Goal: Task Accomplishment & Management: Manage account settings

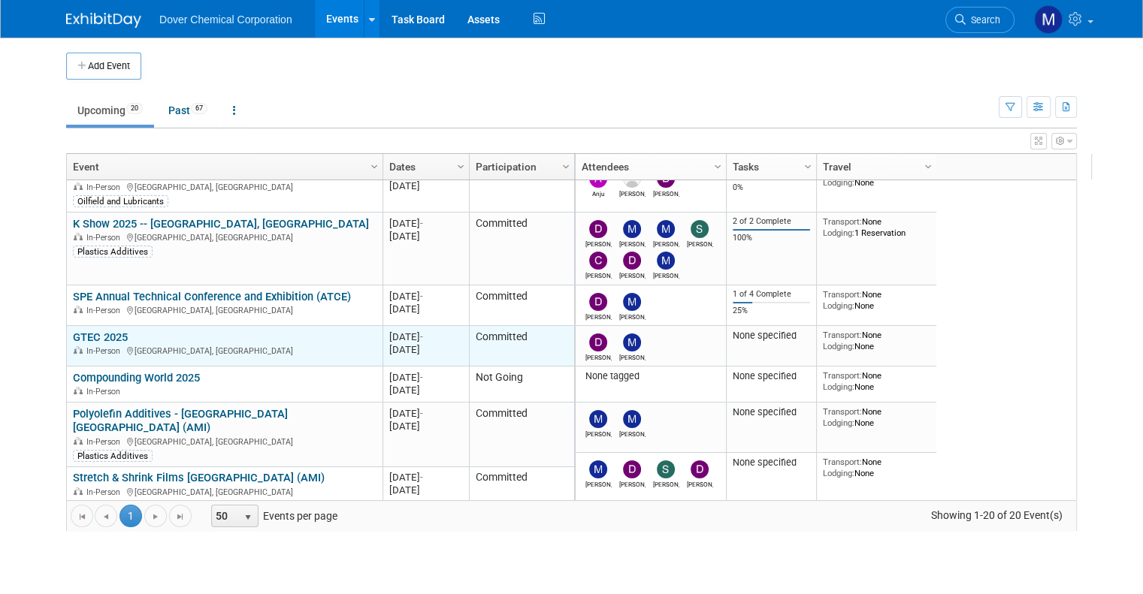
scroll to position [18, 0]
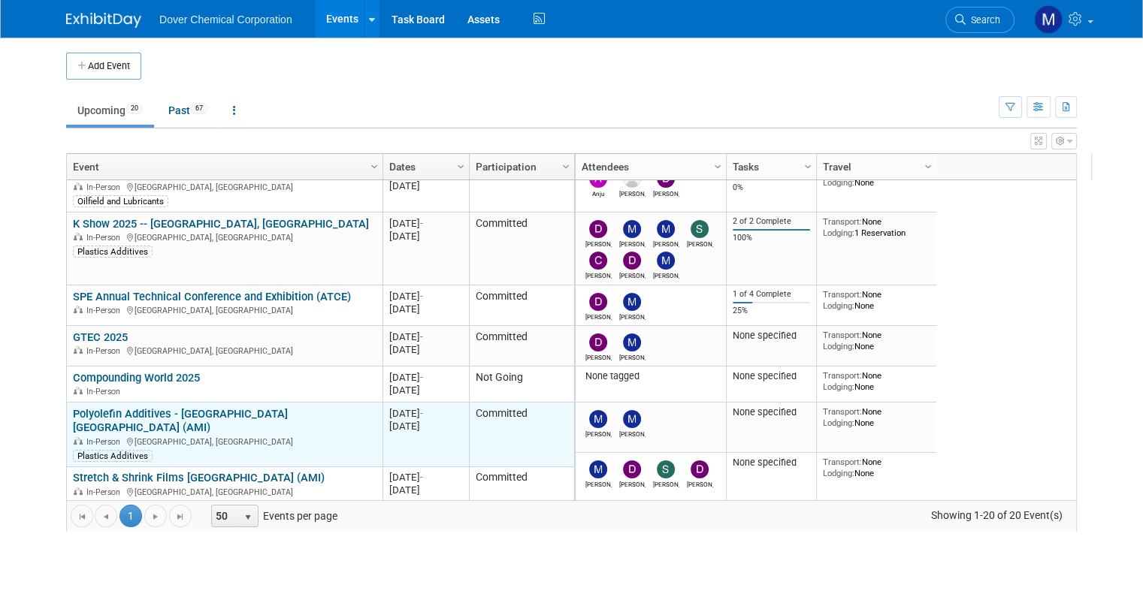
click at [204, 415] on link "Polyolefin Additives - [GEOGRAPHIC_DATA] [GEOGRAPHIC_DATA] (AMI)" at bounding box center [180, 421] width 215 height 28
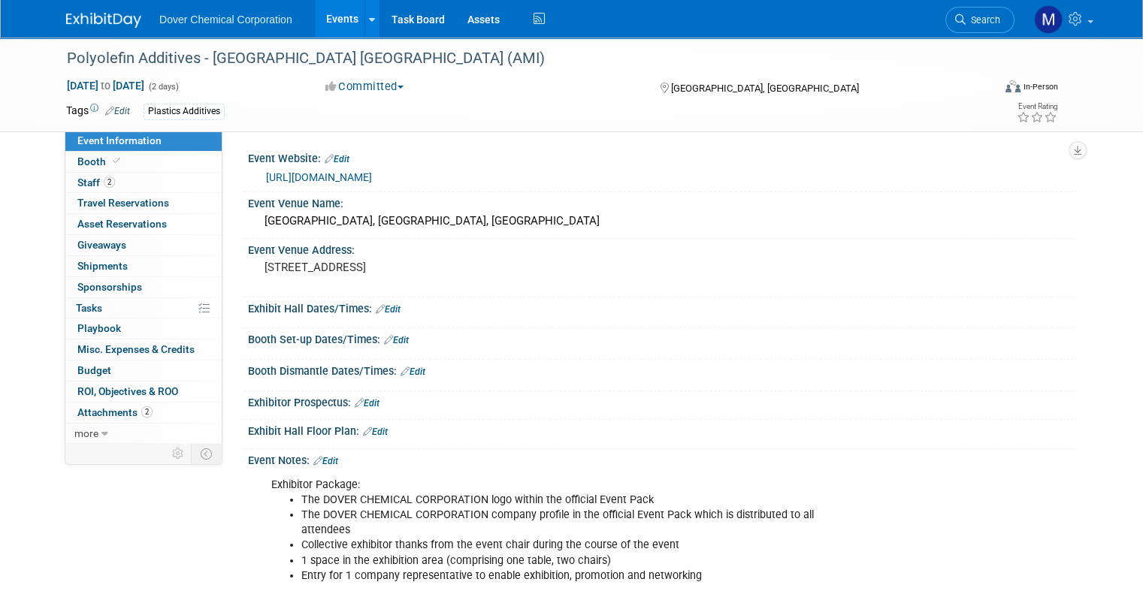
click at [338, 178] on link "https://www.ami-events.com/event/c4f01ff1-939e-4a06-aaac-80dc63435792/summary" at bounding box center [319, 177] width 106 height 12
click at [77, 179] on span "Staff 2" at bounding box center [96, 183] width 38 height 12
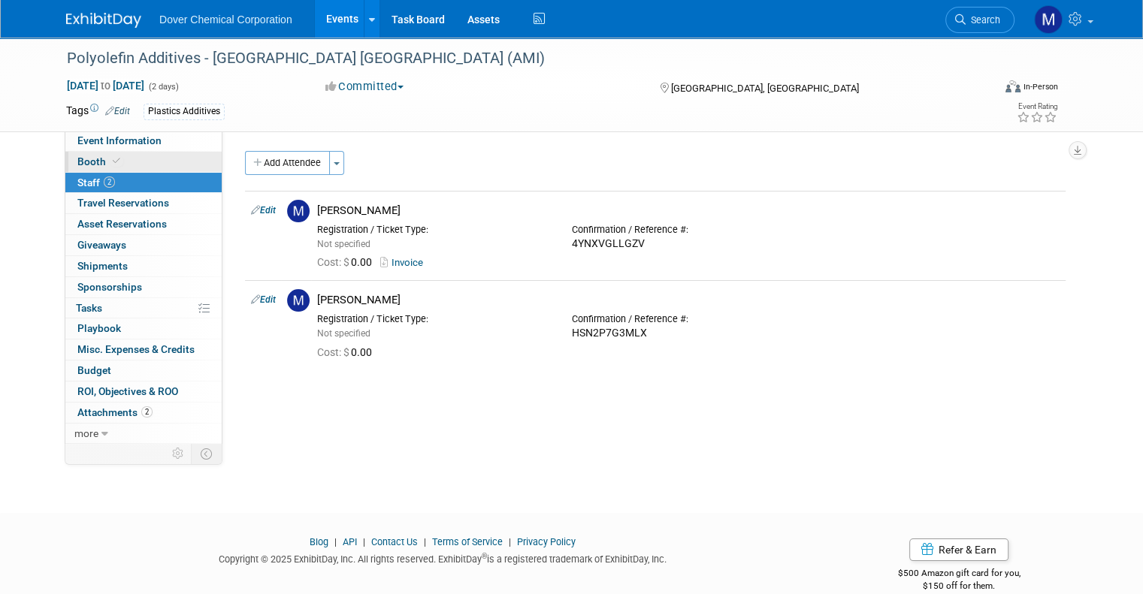
click at [82, 157] on span "Booth" at bounding box center [100, 162] width 46 height 12
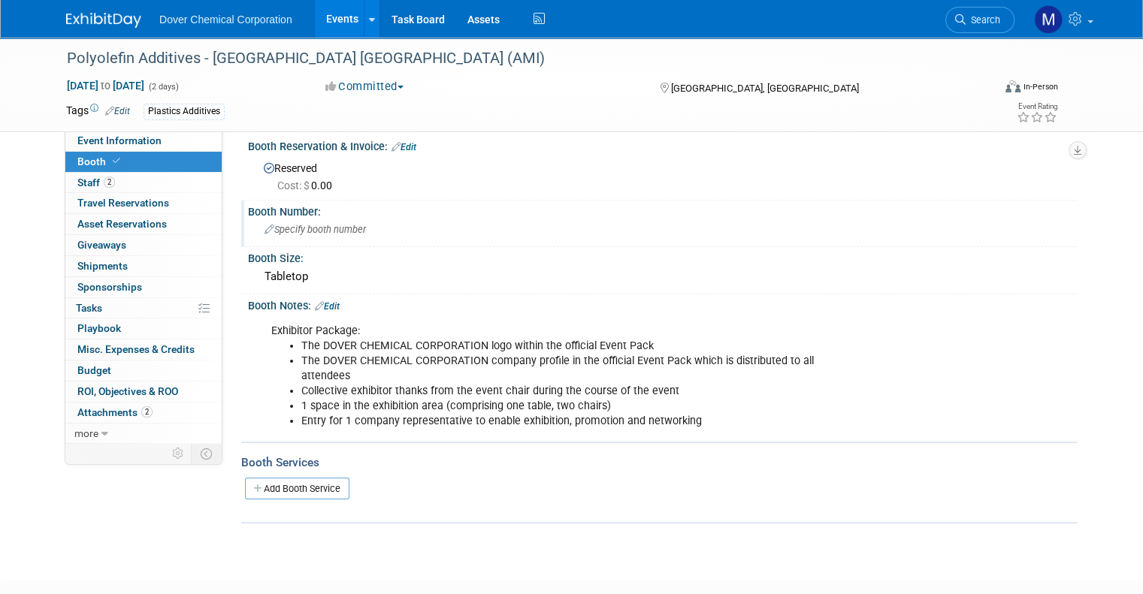
scroll to position [15, 0]
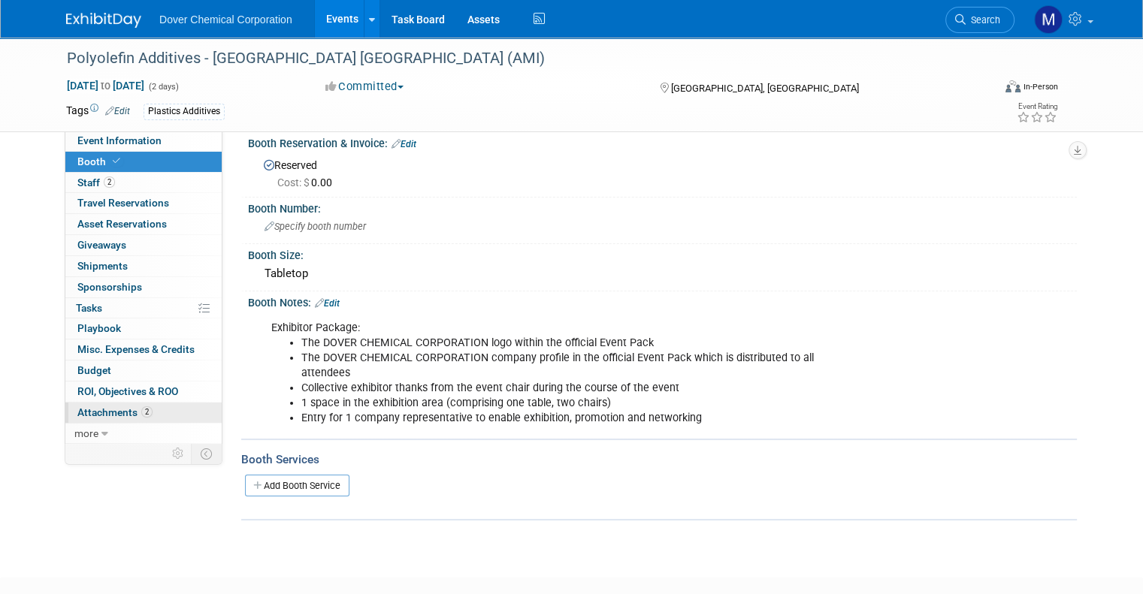
click at [105, 409] on span "Attachments 2" at bounding box center [114, 413] width 75 height 12
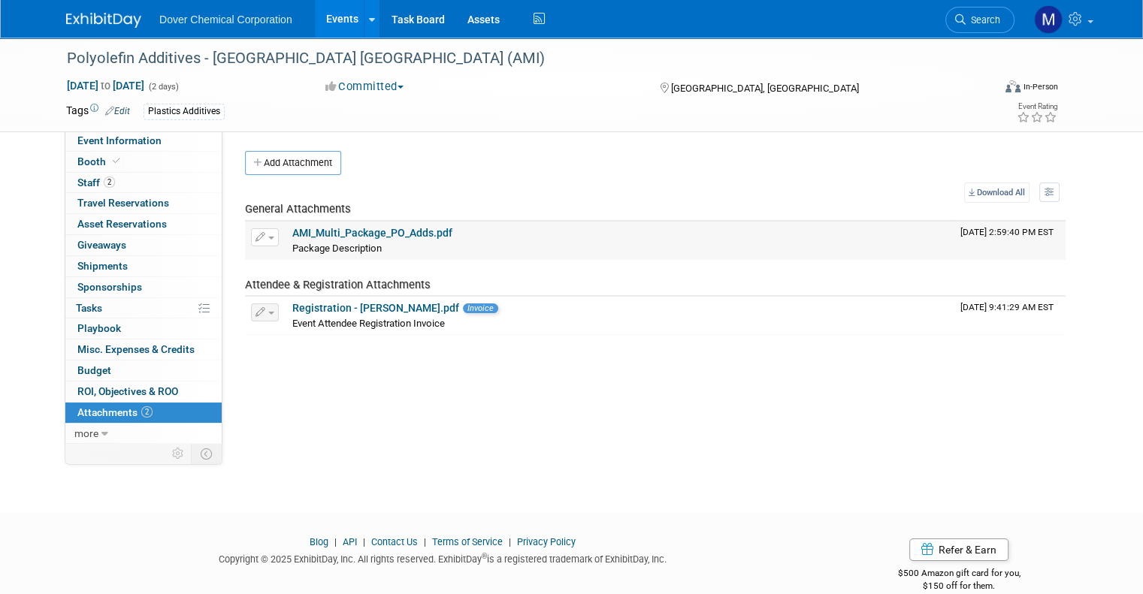
click at [342, 230] on link "AMI_Multi_Package_PO_Adds.pdf" at bounding box center [372, 233] width 160 height 12
click at [87, 137] on span "Event Information" at bounding box center [119, 141] width 84 height 12
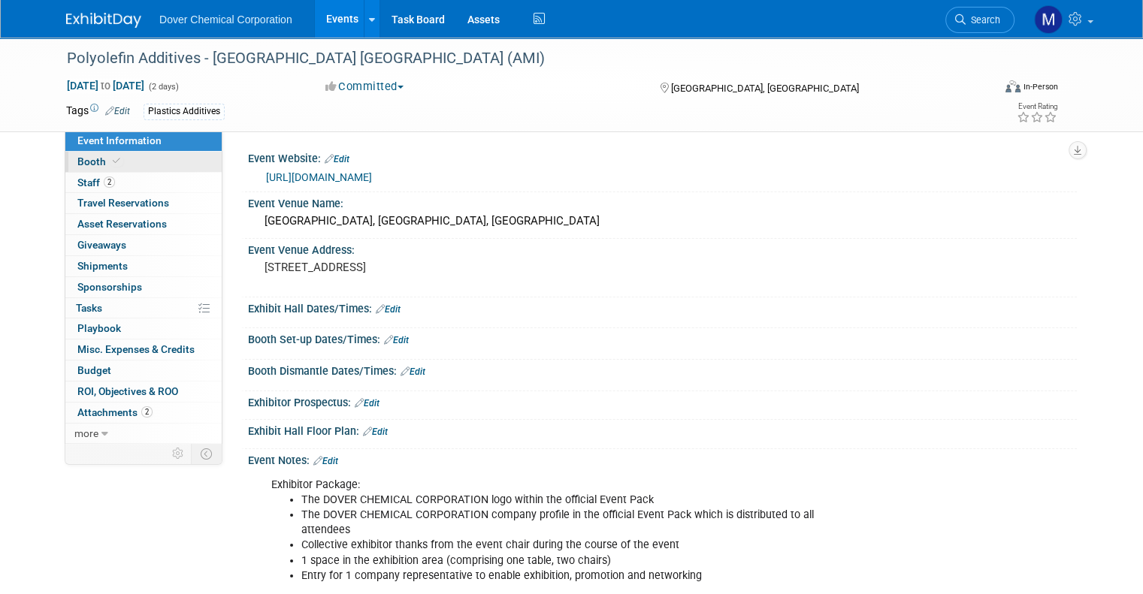
click at [87, 162] on span "Booth" at bounding box center [100, 162] width 46 height 12
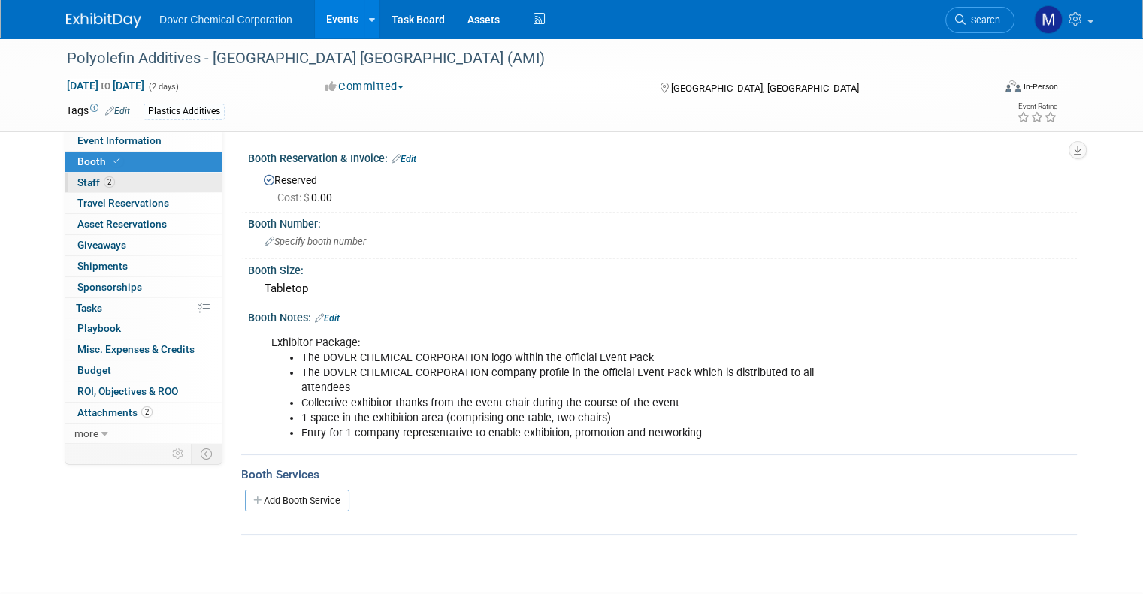
click at [89, 183] on span "Staff 2" at bounding box center [96, 183] width 38 height 12
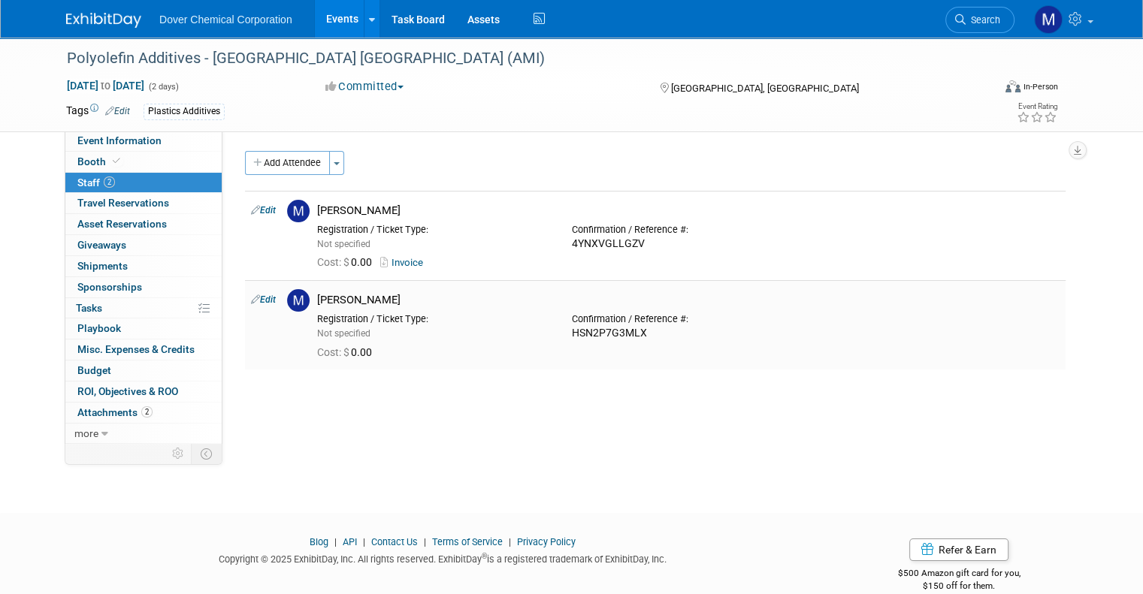
click at [256, 293] on td "Edit" at bounding box center [263, 324] width 36 height 89
click at [256, 300] on link "Edit" at bounding box center [263, 300] width 25 height 11
select select "358fdd50-6234-4e46-a7b9-18307152ed51"
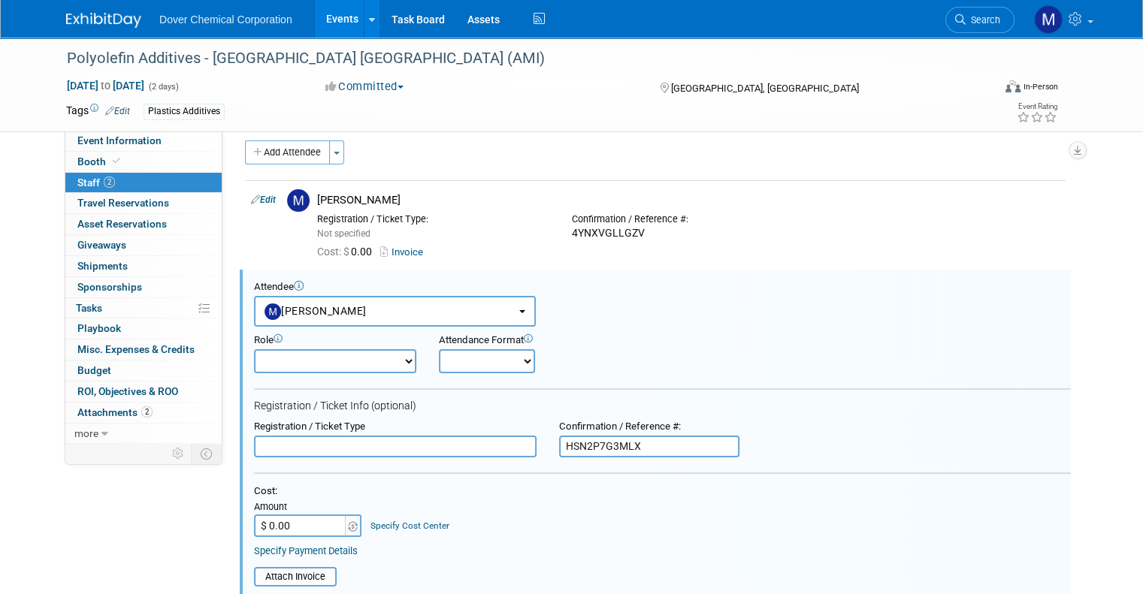
scroll to position [10, 0]
click at [257, 204] on link "Edit" at bounding box center [263, 200] width 25 height 11
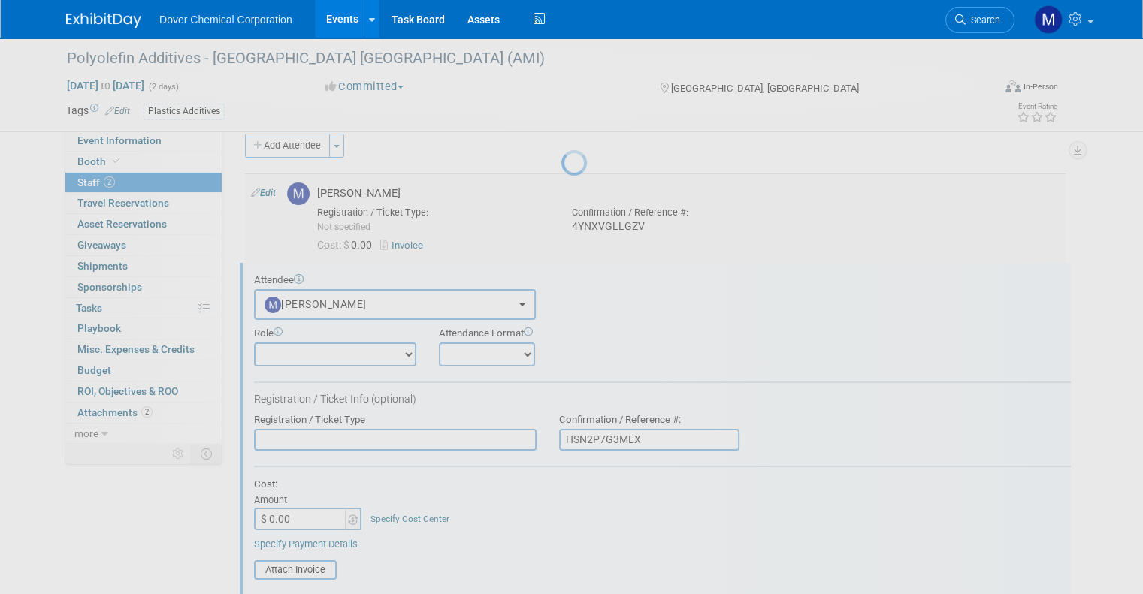
select select "70d76a64-d3cc-4949-9f8a-857de9ec5c9b"
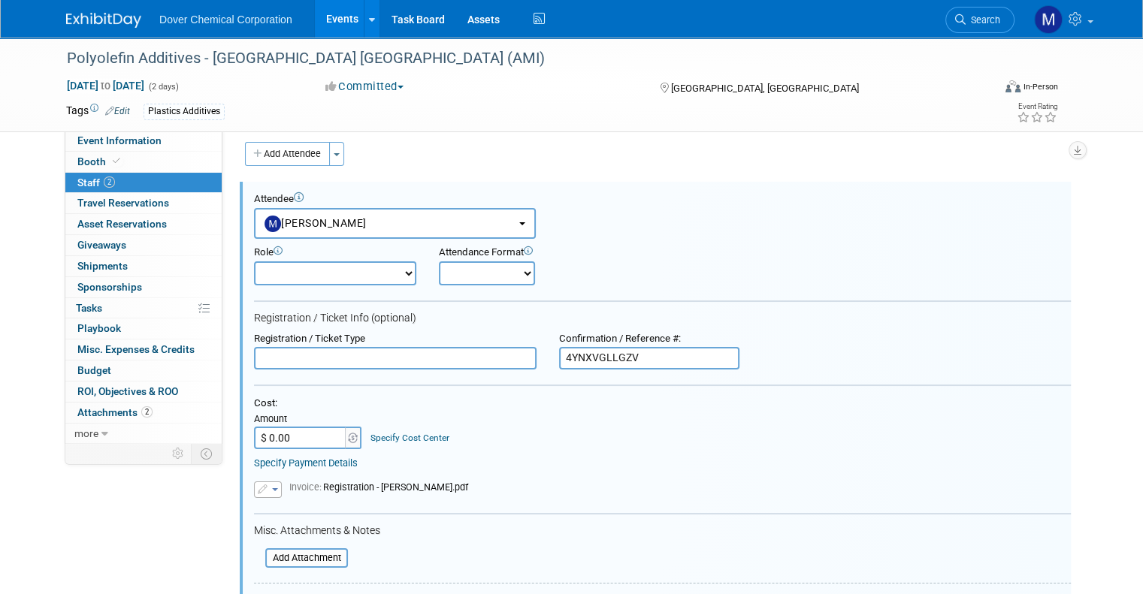
scroll to position [0, 0]
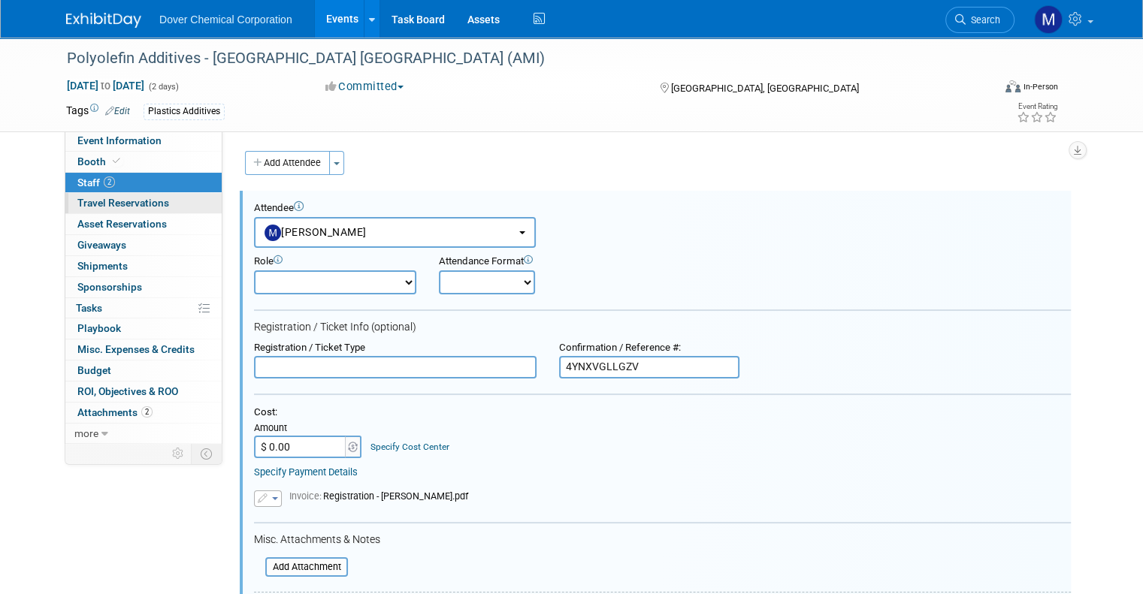
click at [113, 204] on span "Travel Reservations 0" at bounding box center [123, 203] width 92 height 12
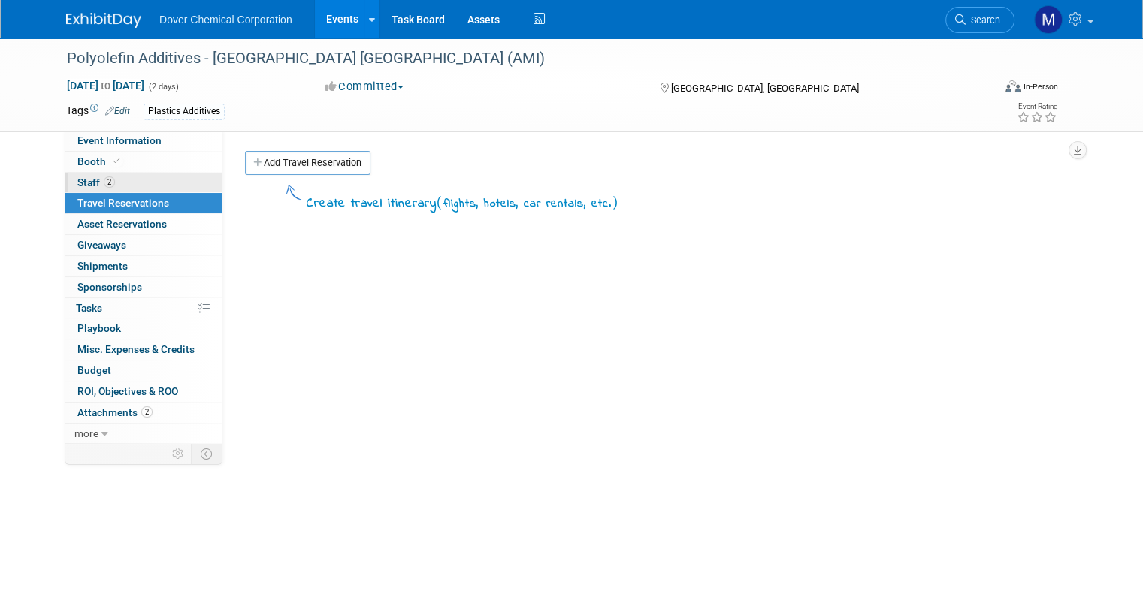
click at [114, 180] on link "2 Staff 2" at bounding box center [143, 183] width 156 height 20
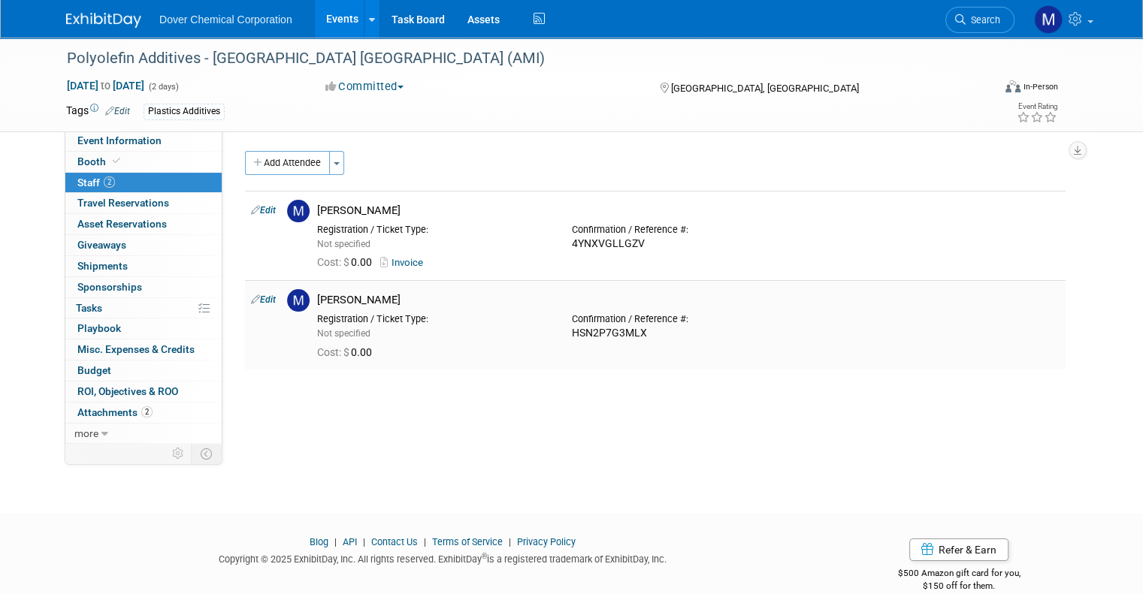
click at [251, 297] on link "Edit" at bounding box center [263, 300] width 25 height 11
select select "358fdd50-6234-4e46-a7b9-18307152ed51"
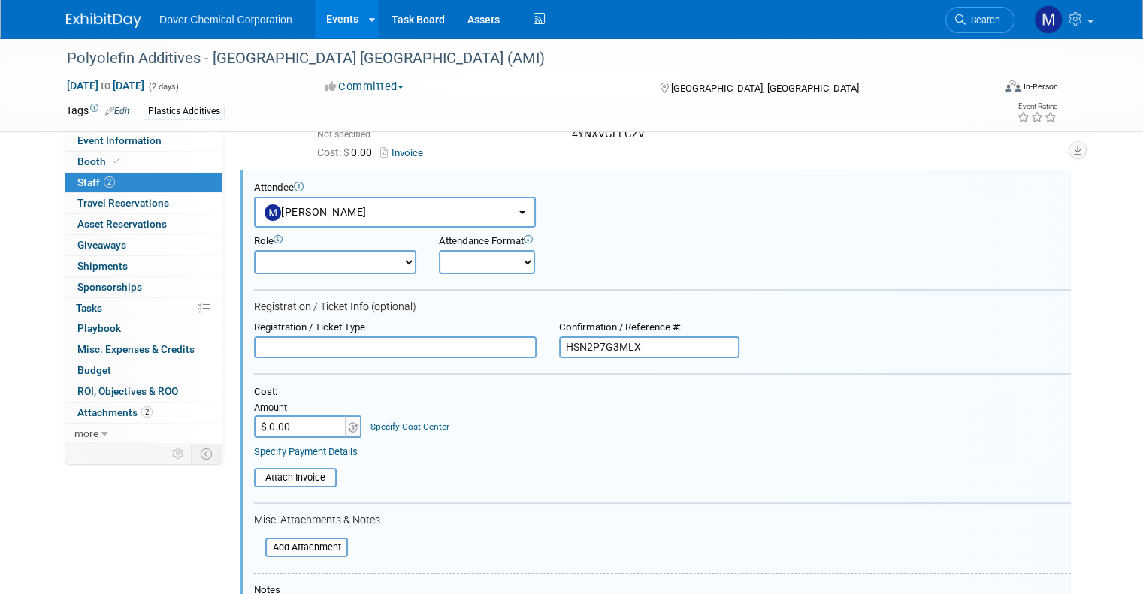
click at [254, 297] on form "Attendee <img src="https://www.exhibitday.com/Images/Unassigned-User-Icon.png" …" at bounding box center [662, 459] width 817 height 555
drag, startPoint x: 529, startPoint y: 452, endPoint x: 476, endPoint y: 465, distance: 54.9
click at [476, 468] on table "Attach Invoice" at bounding box center [662, 478] width 817 height 20
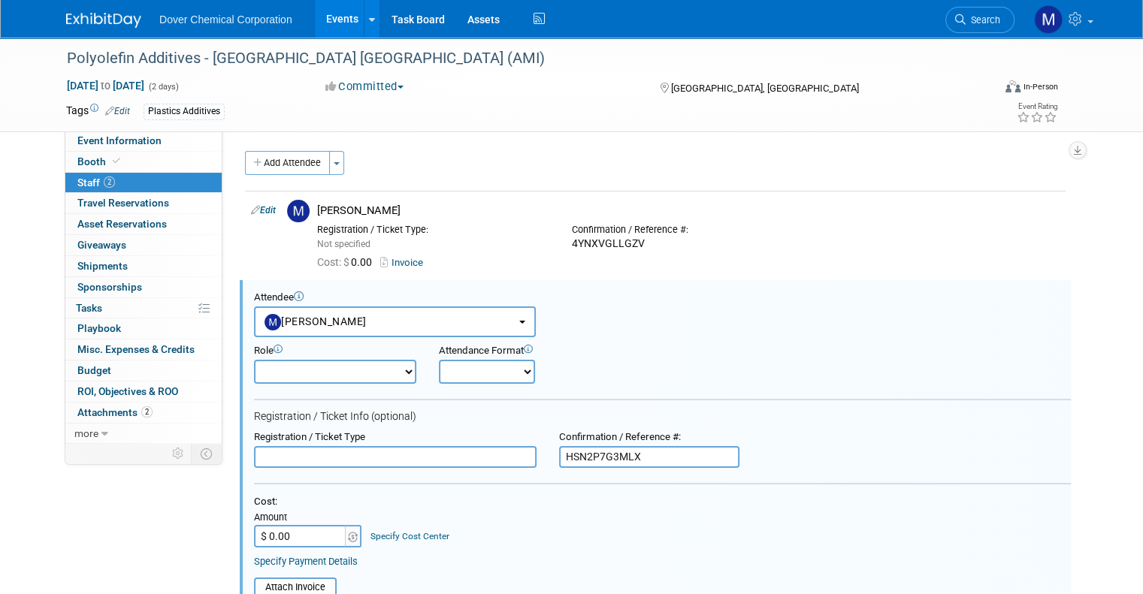
click at [153, 179] on link "2 Staff 2" at bounding box center [143, 183] width 156 height 20
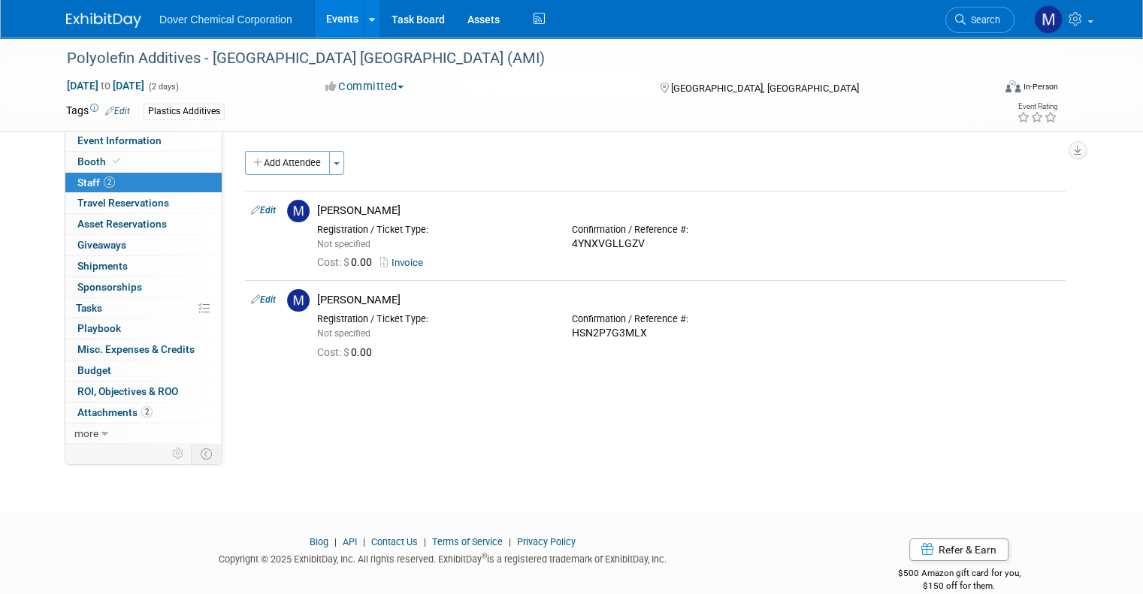
click at [91, 9] on link at bounding box center [112, 13] width 93 height 12
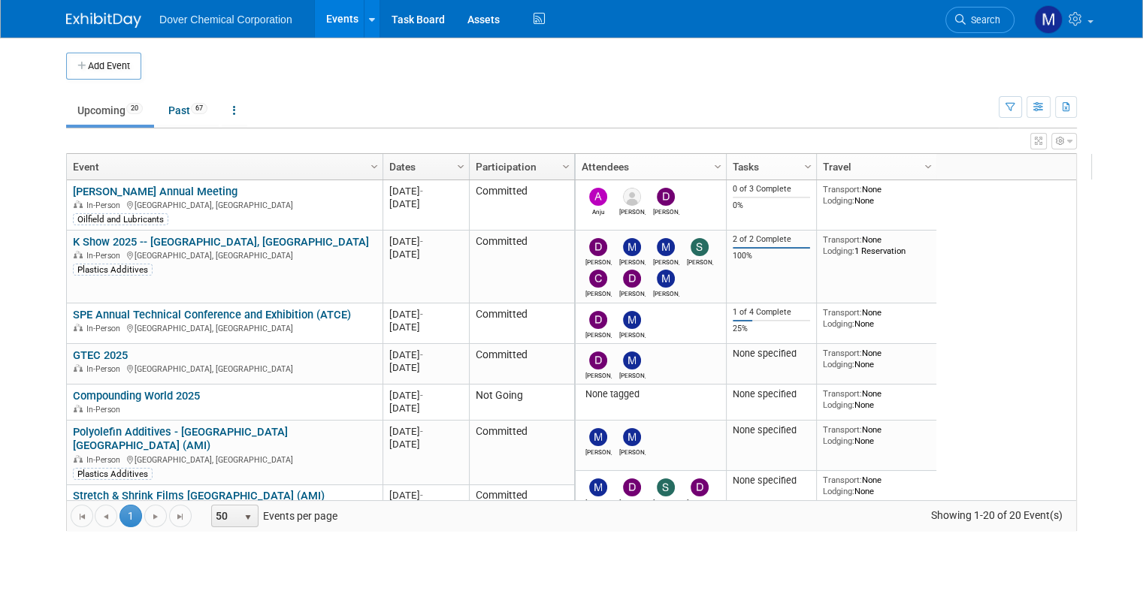
click at [21, 306] on body "Dover Chemical Corporation Events Add Event Bulk Upload Events Shareable Event …" at bounding box center [571, 297] width 1143 height 594
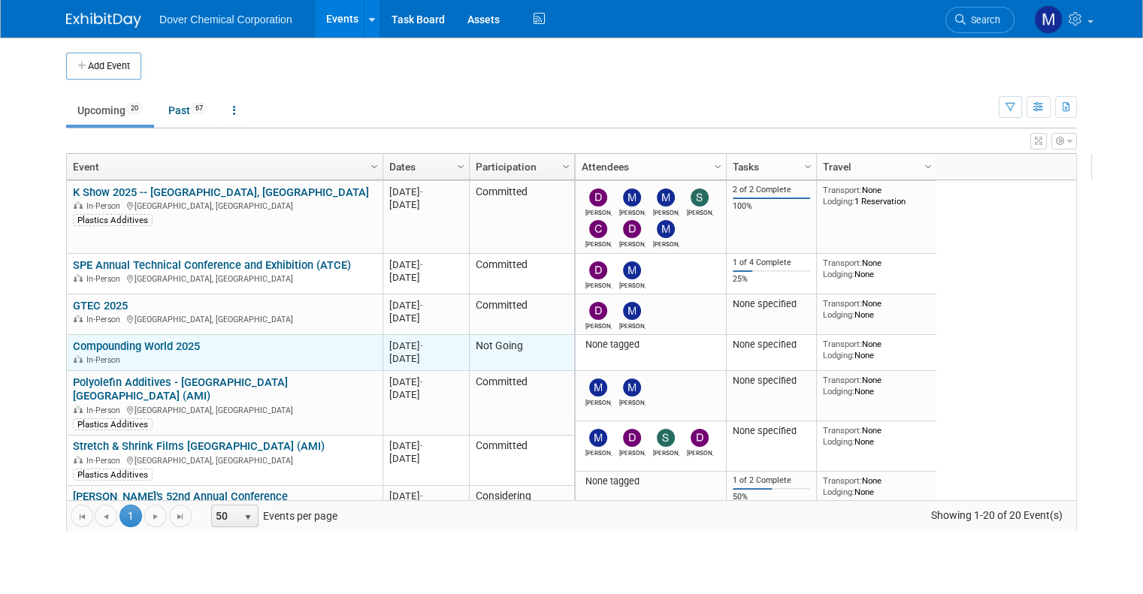
click at [168, 344] on link "Compounding World 2025" at bounding box center [136, 347] width 127 height 14
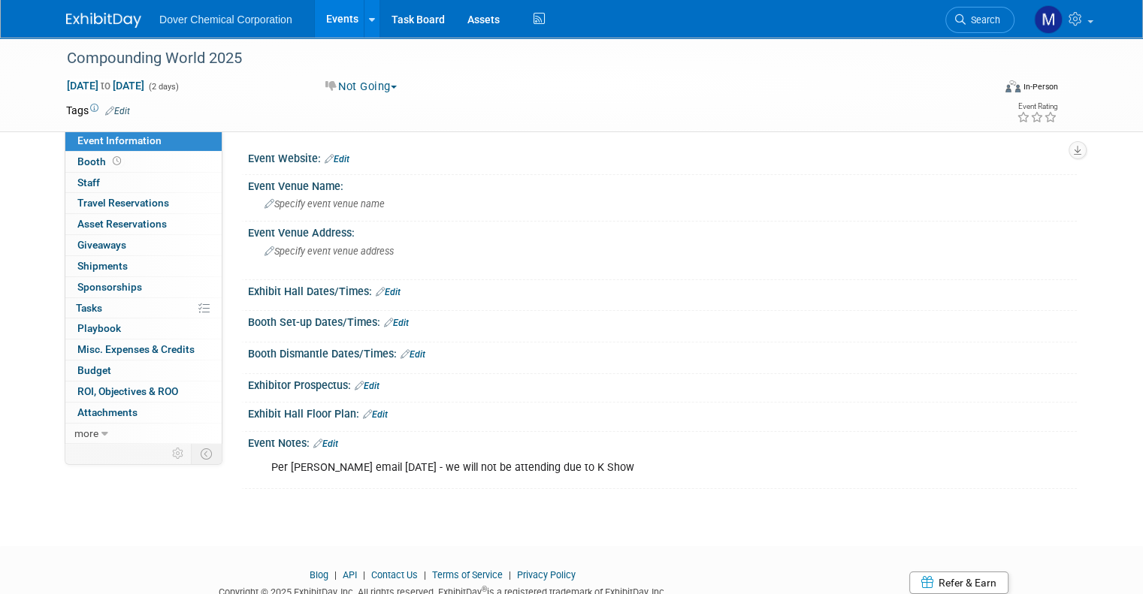
click at [89, 15] on img at bounding box center [103, 20] width 75 height 15
